Goal: Navigation & Orientation: Find specific page/section

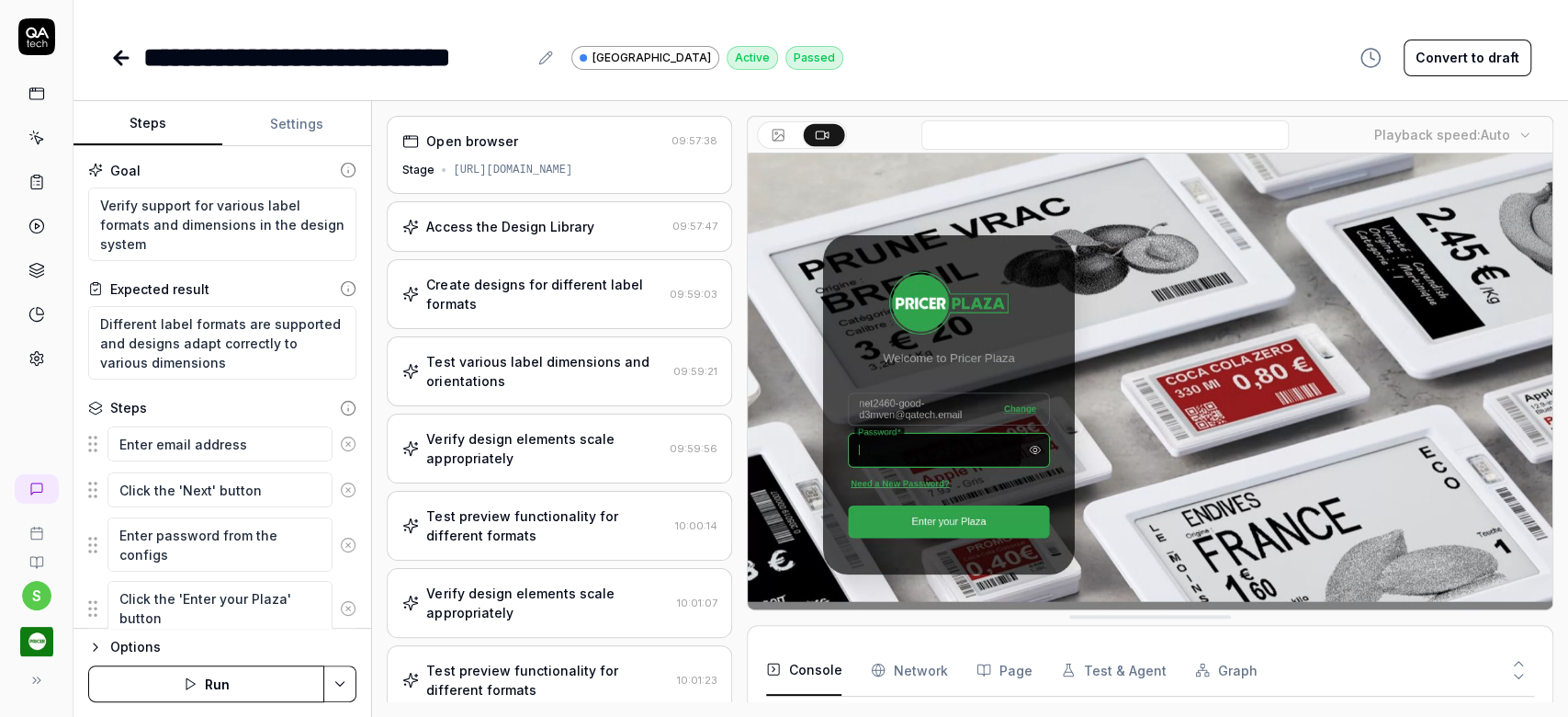
scroll to position [216, 0]
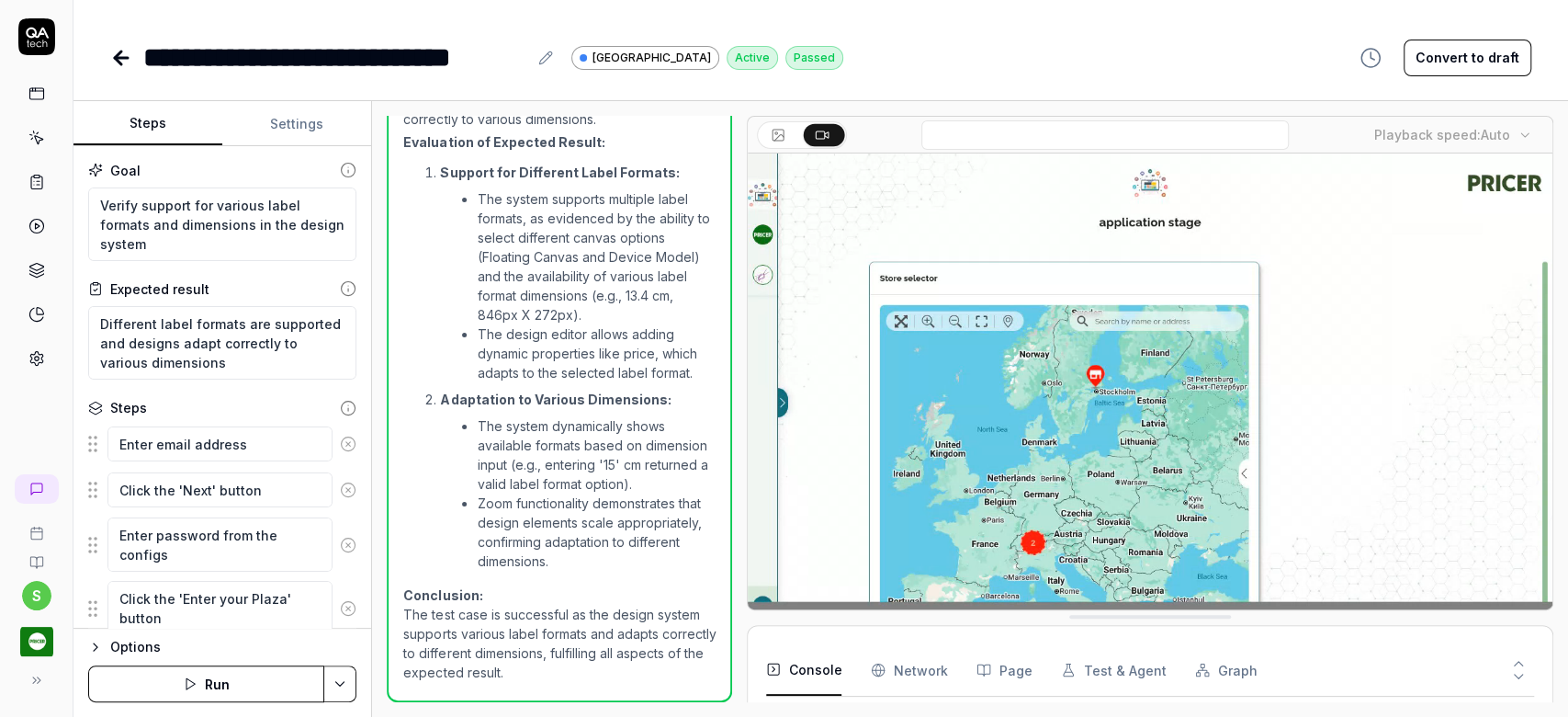
click at [125, 59] on icon at bounding box center [121, 57] width 22 height 22
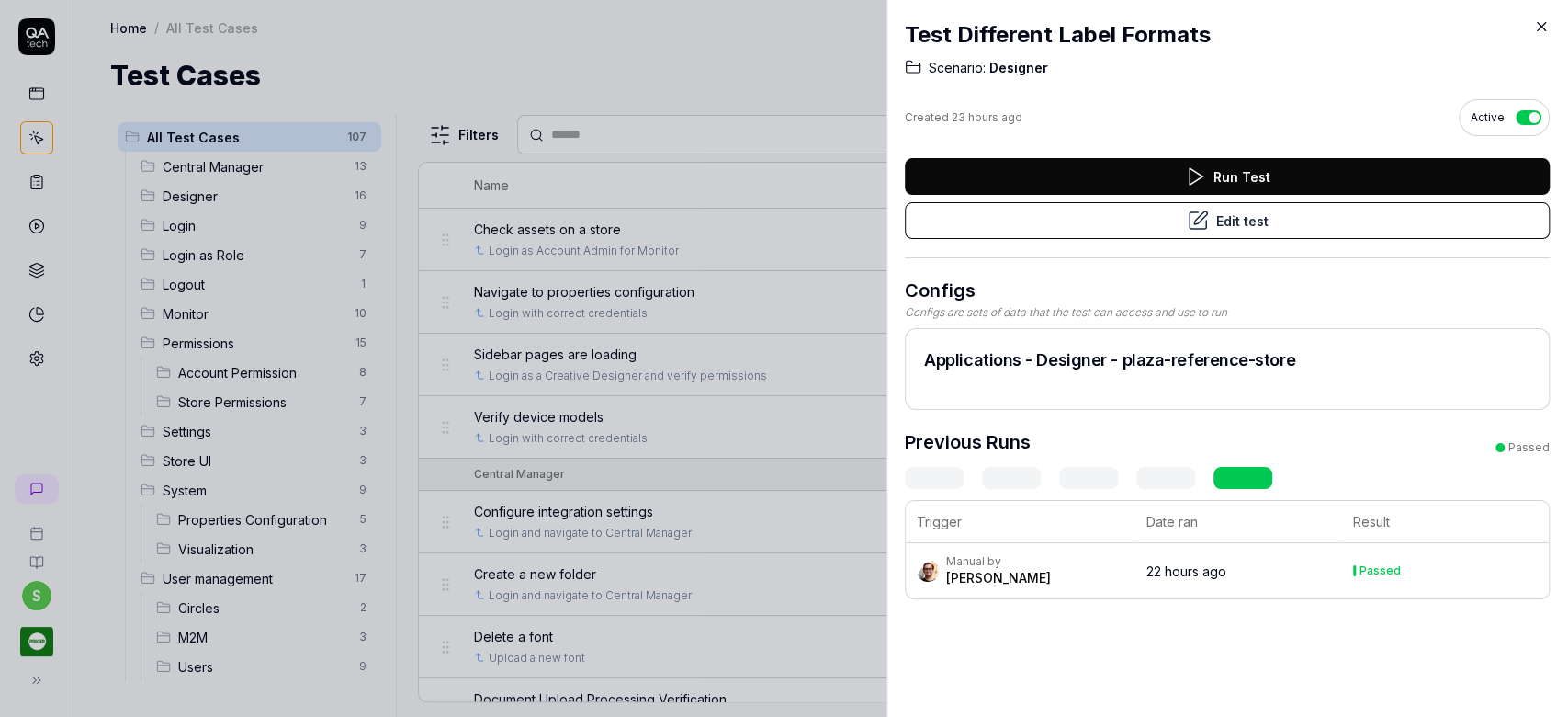
click at [1538, 22] on icon at bounding box center [1541, 26] width 16 height 16
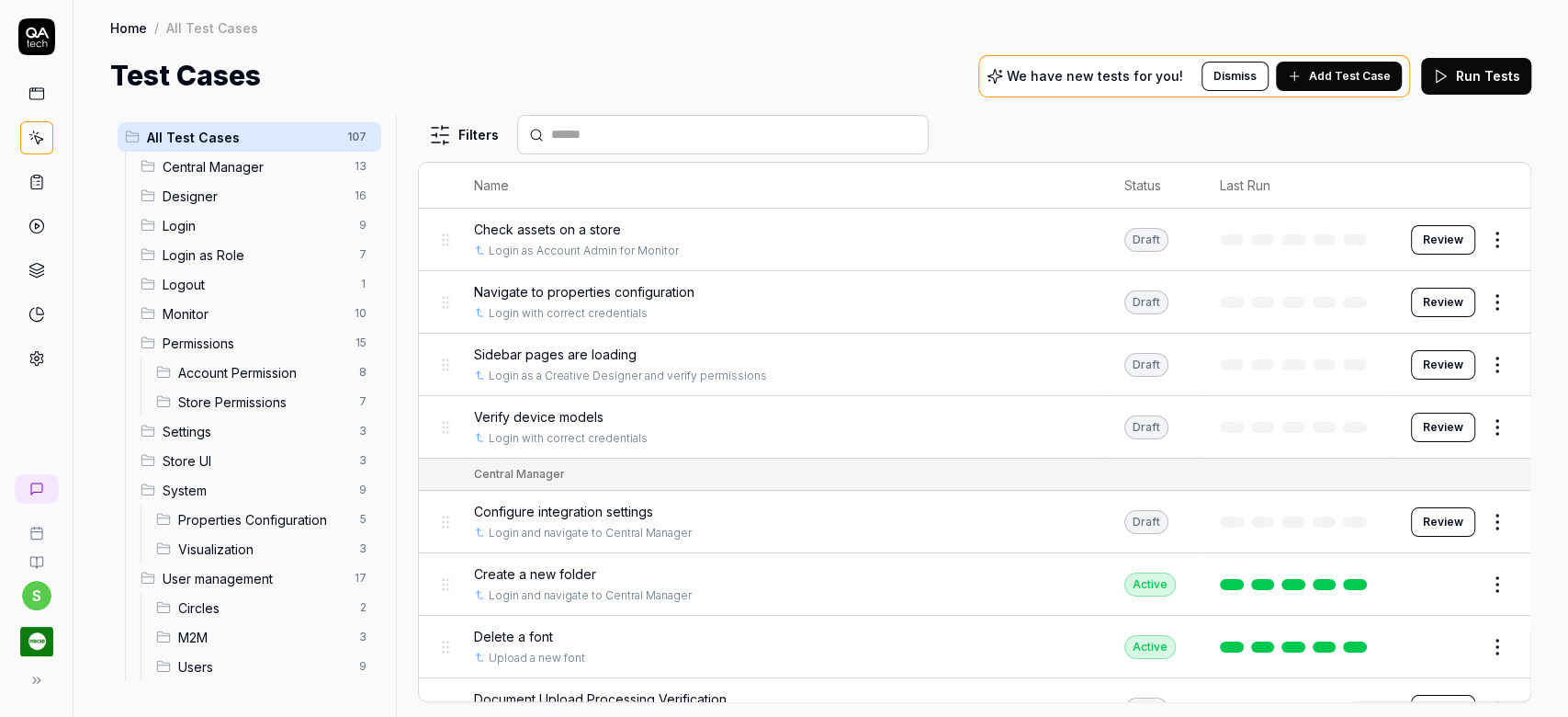
click at [222, 176] on div "Central Manager 13" at bounding box center [257, 166] width 248 height 29
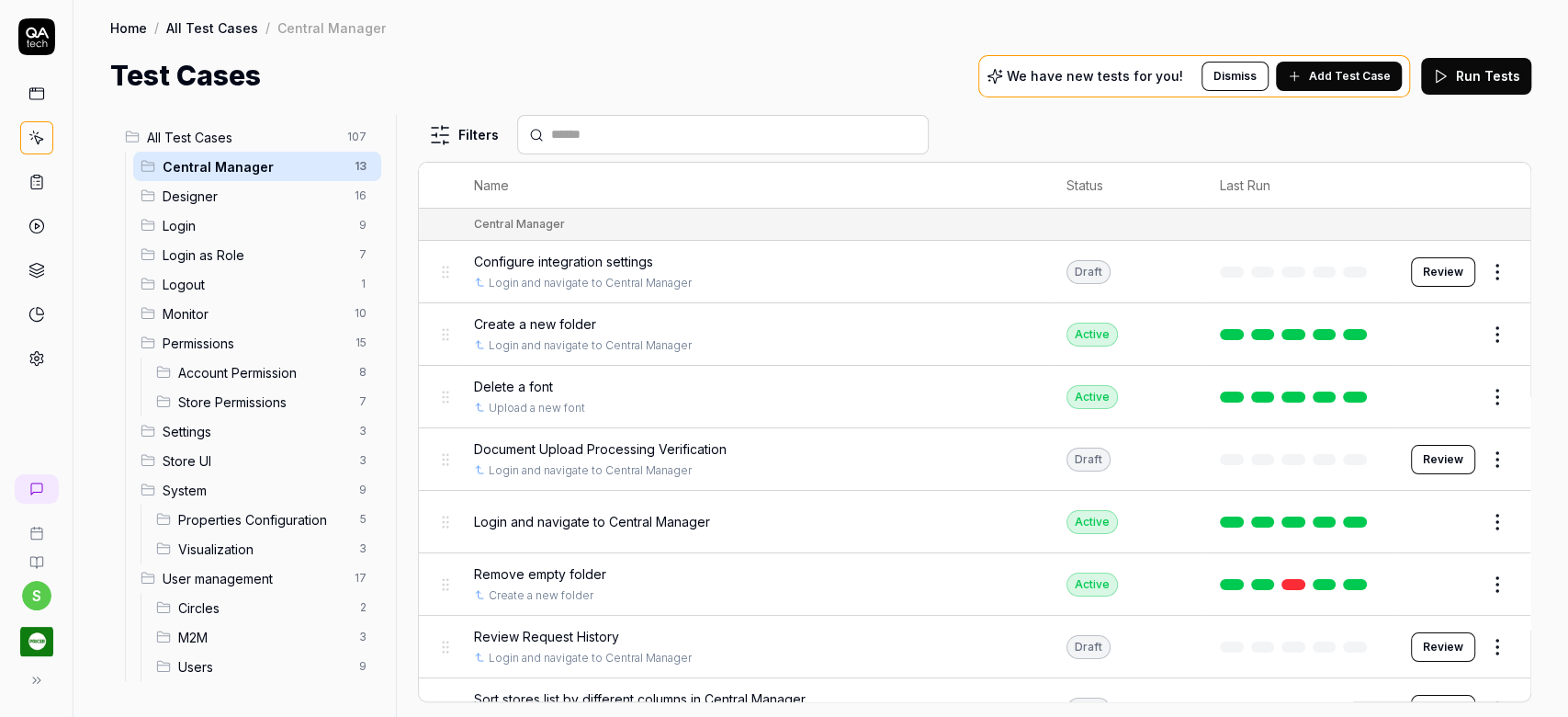
click at [214, 197] on span "Designer" at bounding box center [252, 196] width 181 height 19
